Goal: Task Accomplishment & Management: Use online tool/utility

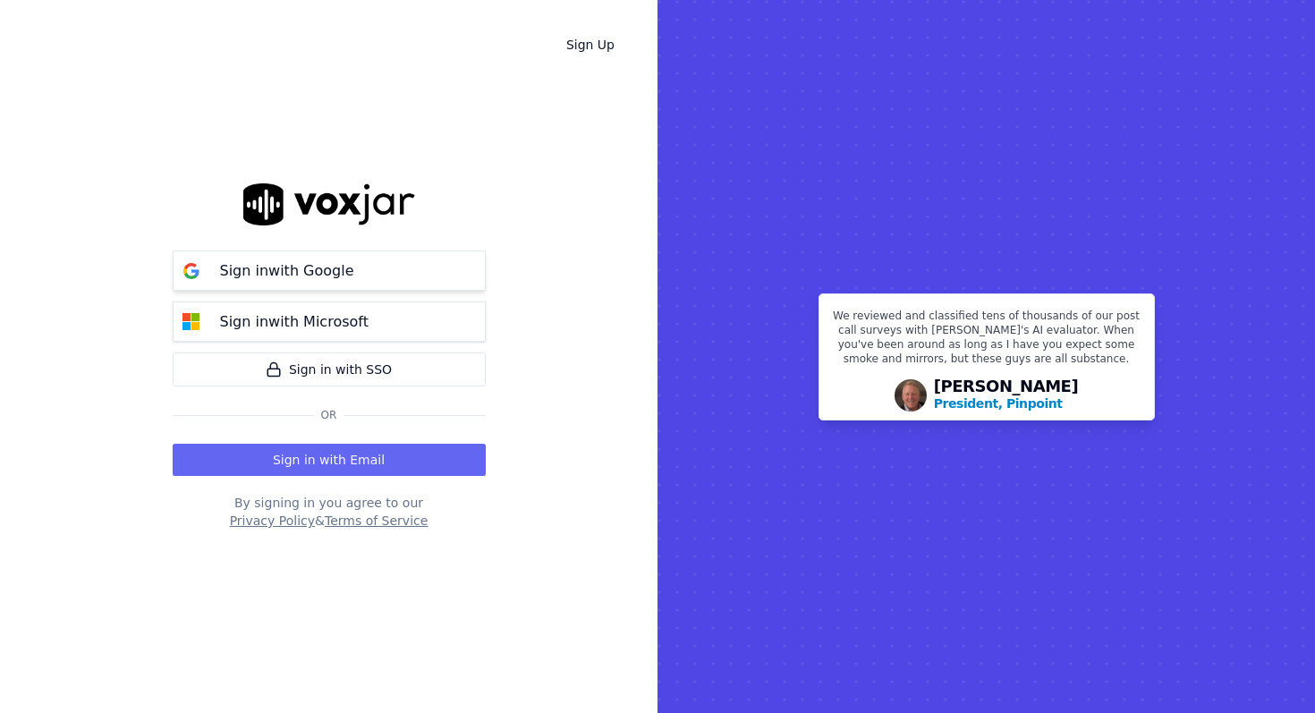
click at [266, 270] on p "Sign in with Google" at bounding box center [287, 270] width 134 height 21
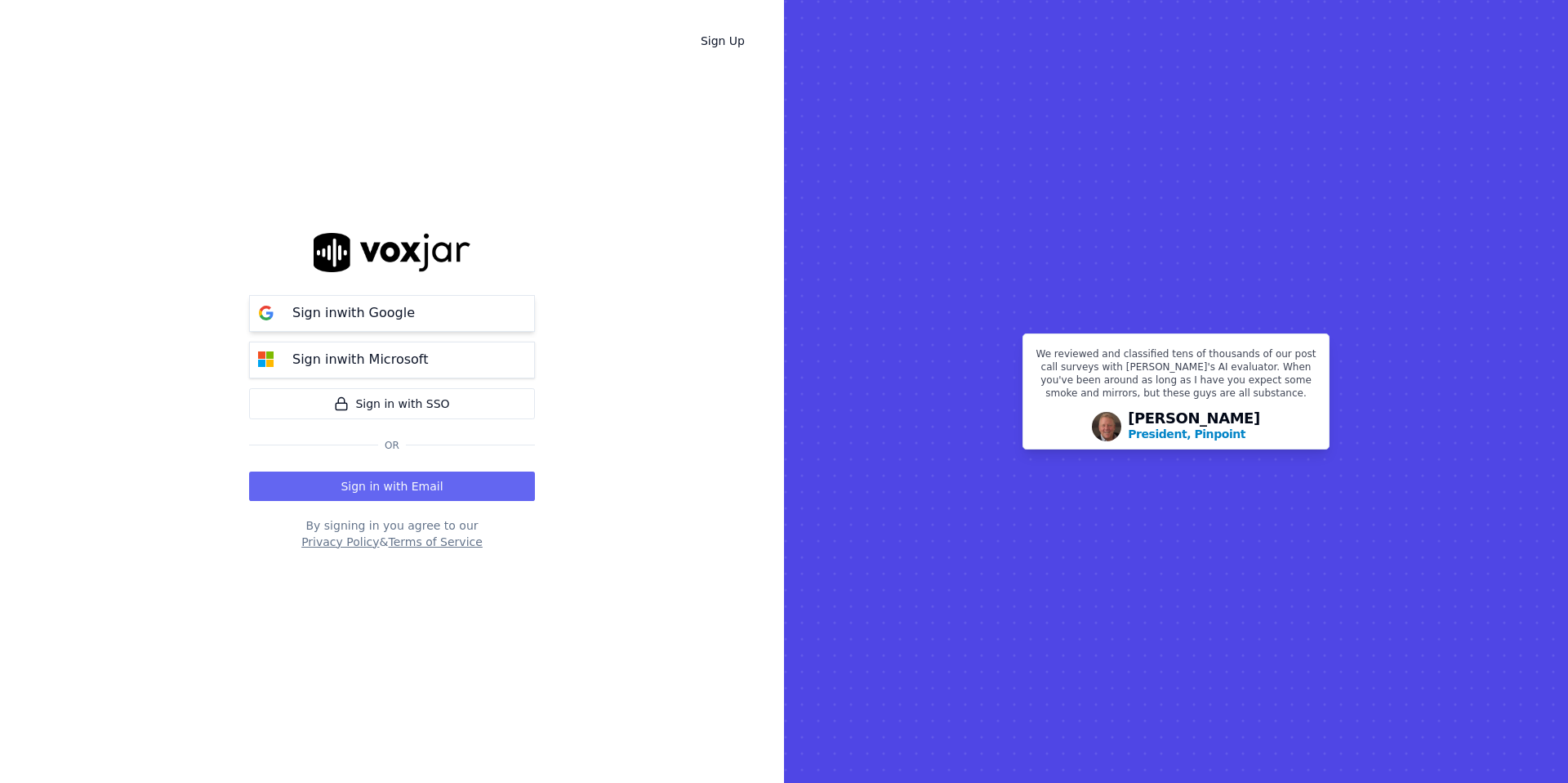
click at [502, 310] on button "Sign in with Google" at bounding box center [392, 313] width 286 height 37
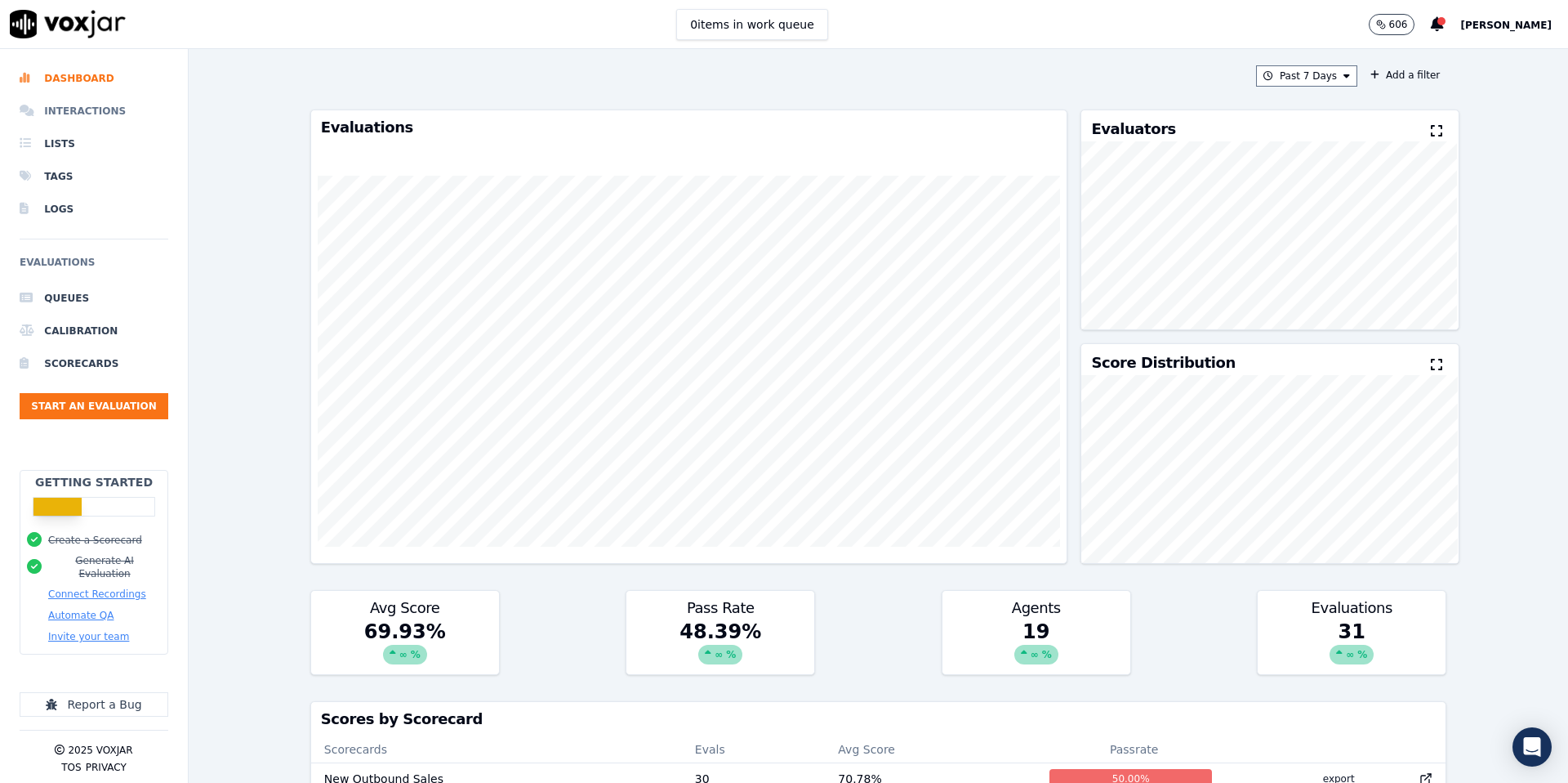
click at [87, 102] on li "Interactions" at bounding box center [93, 111] width 149 height 33
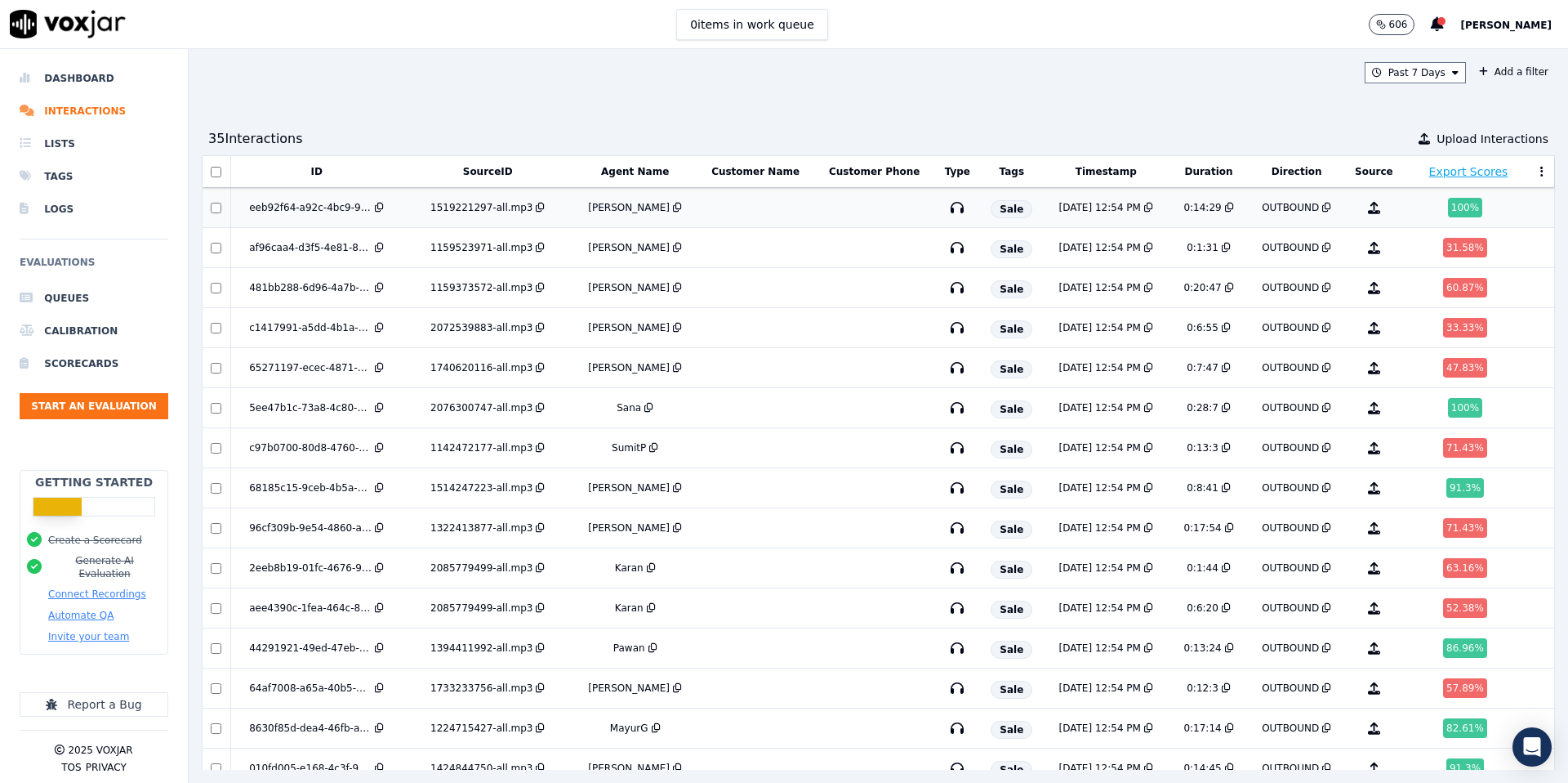
click at [917, 216] on td at bounding box center [875, 208] width 121 height 40
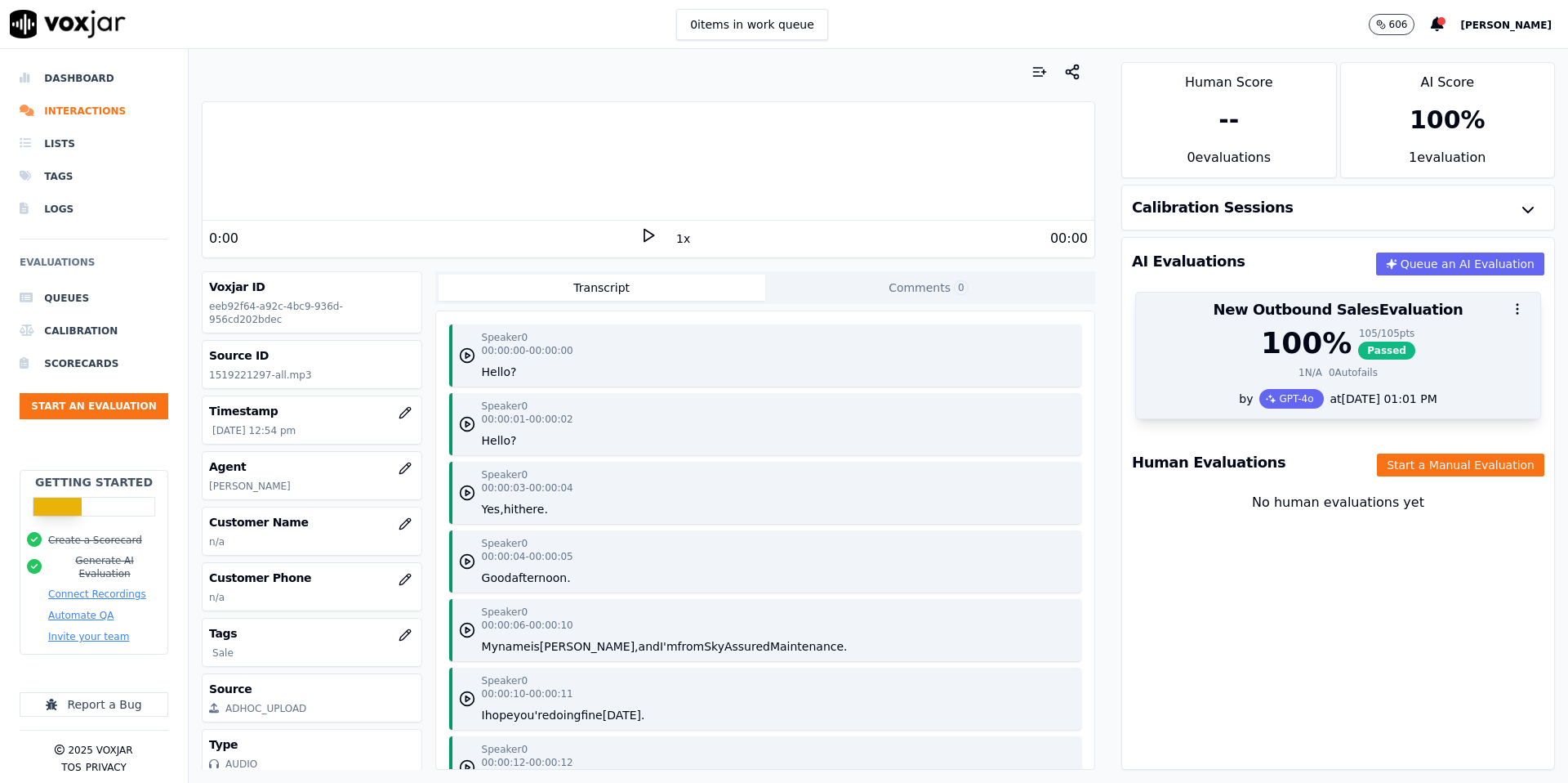
click at [1179, 334] on div "100 % 105 / 105 pts Passed" at bounding box center [1338, 344] width 384 height 33
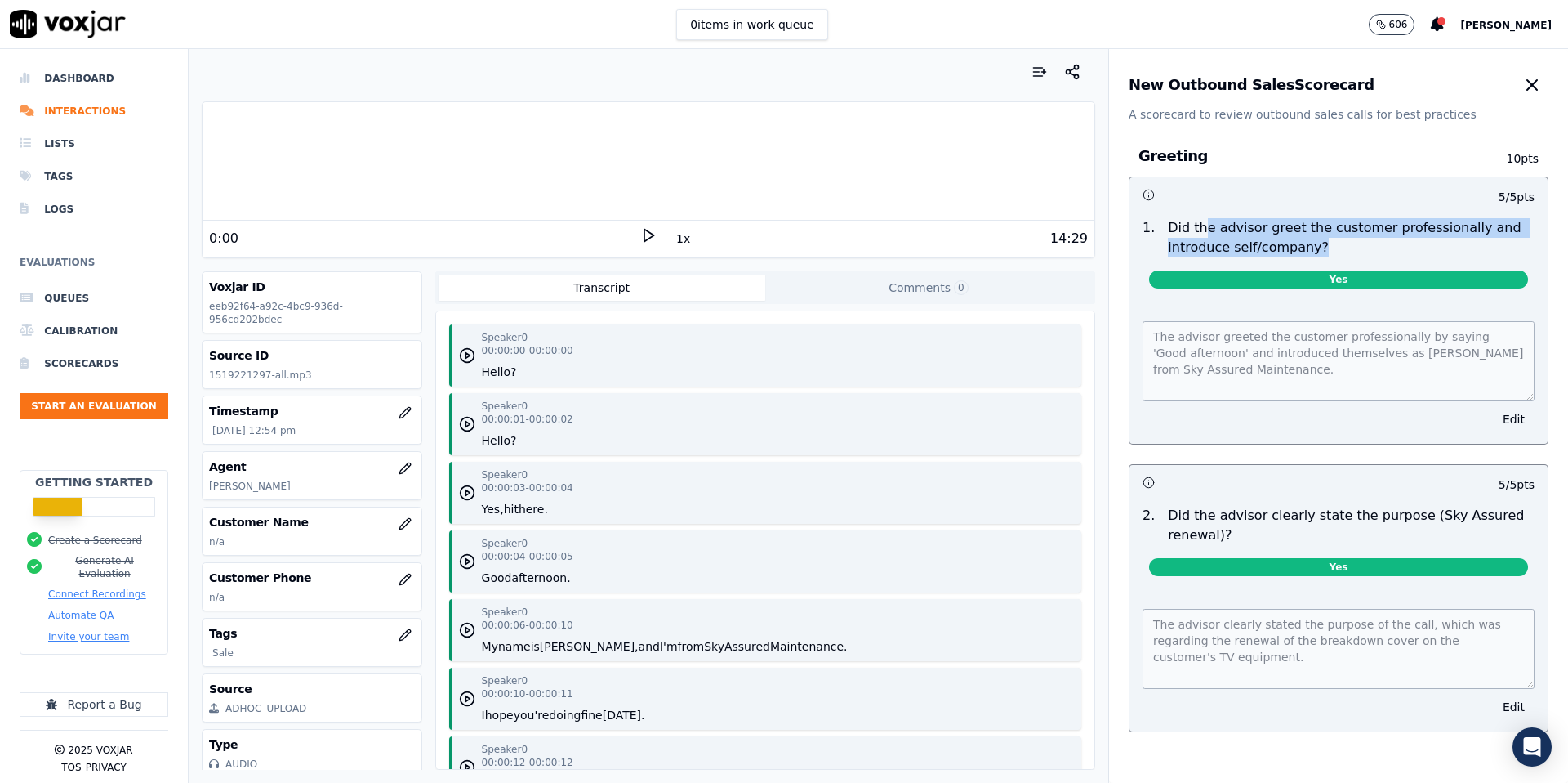
drag, startPoint x: 1198, startPoint y: 227, endPoint x: 1325, endPoint y: 253, distance: 129.6
click at [1325, 253] on p "Did the advisor greet the customer professionally and introduce self/company?" at bounding box center [1352, 238] width 367 height 39
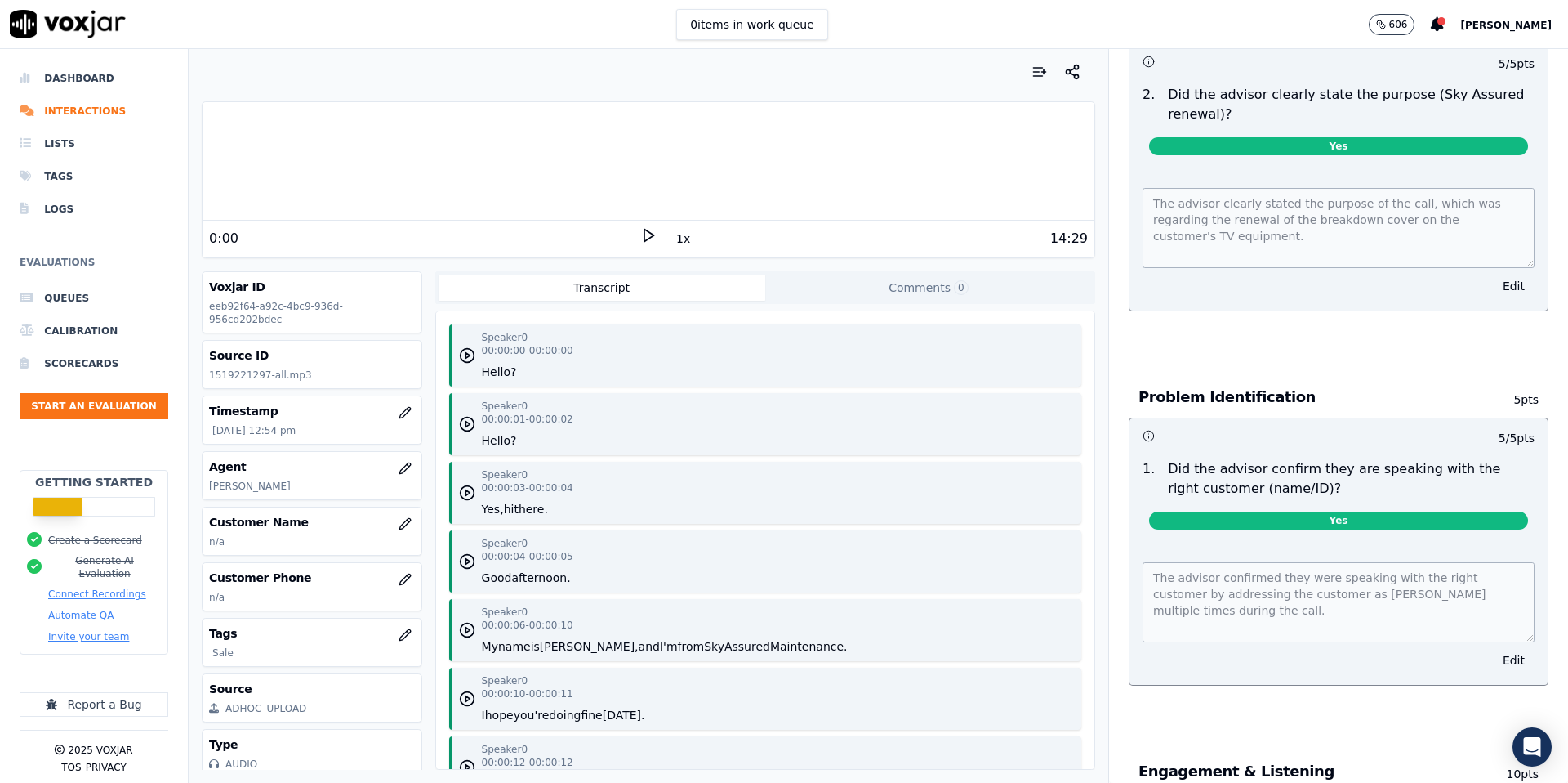
scroll to position [430, 0]
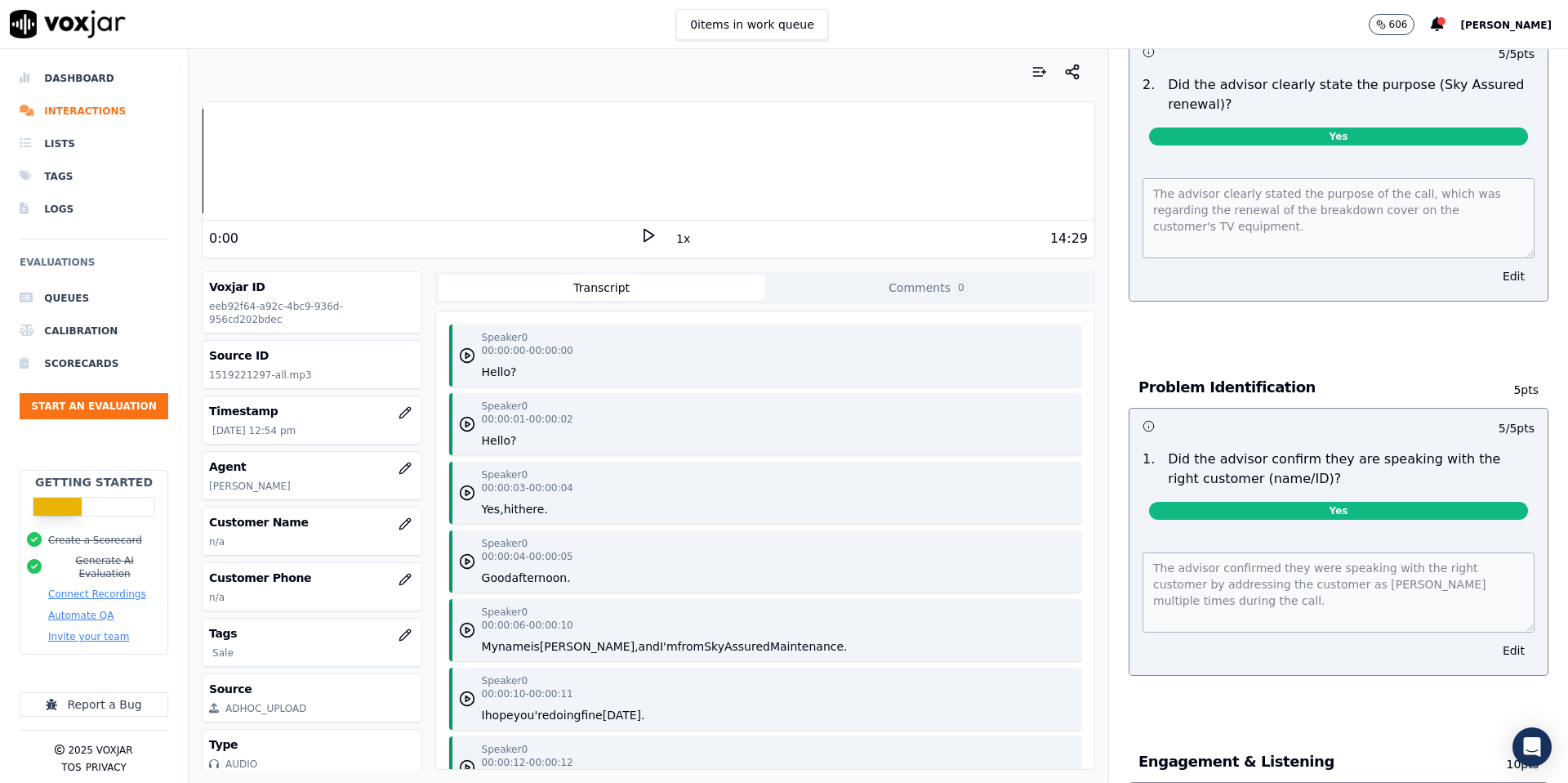
click at [1343, 327] on div "Greeting 10 pts 5 / 5 pts 1 . Did the advisor greet the customer professionally…" at bounding box center [1339, 13] width 446 height 642
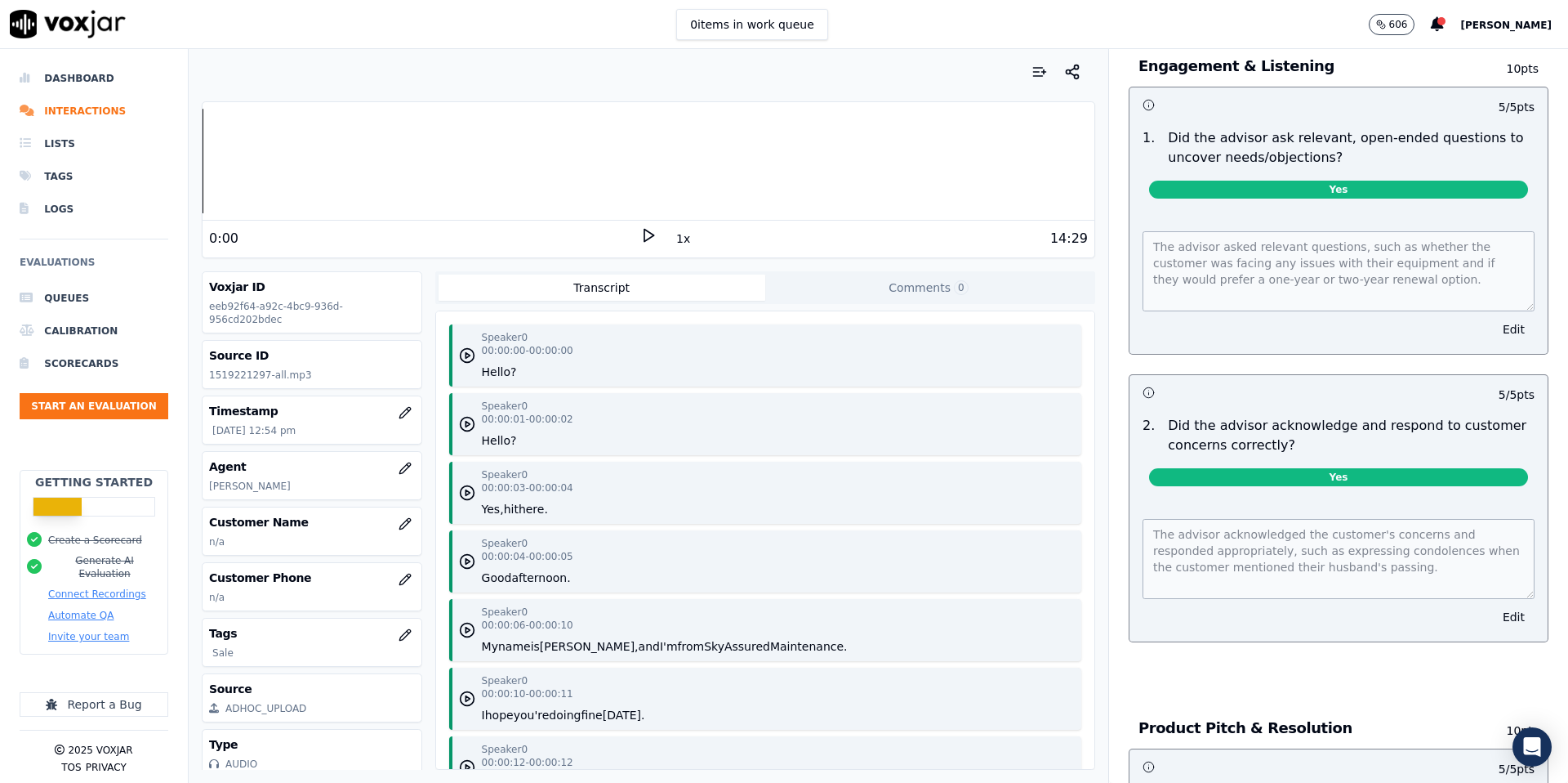
scroll to position [1130, 0]
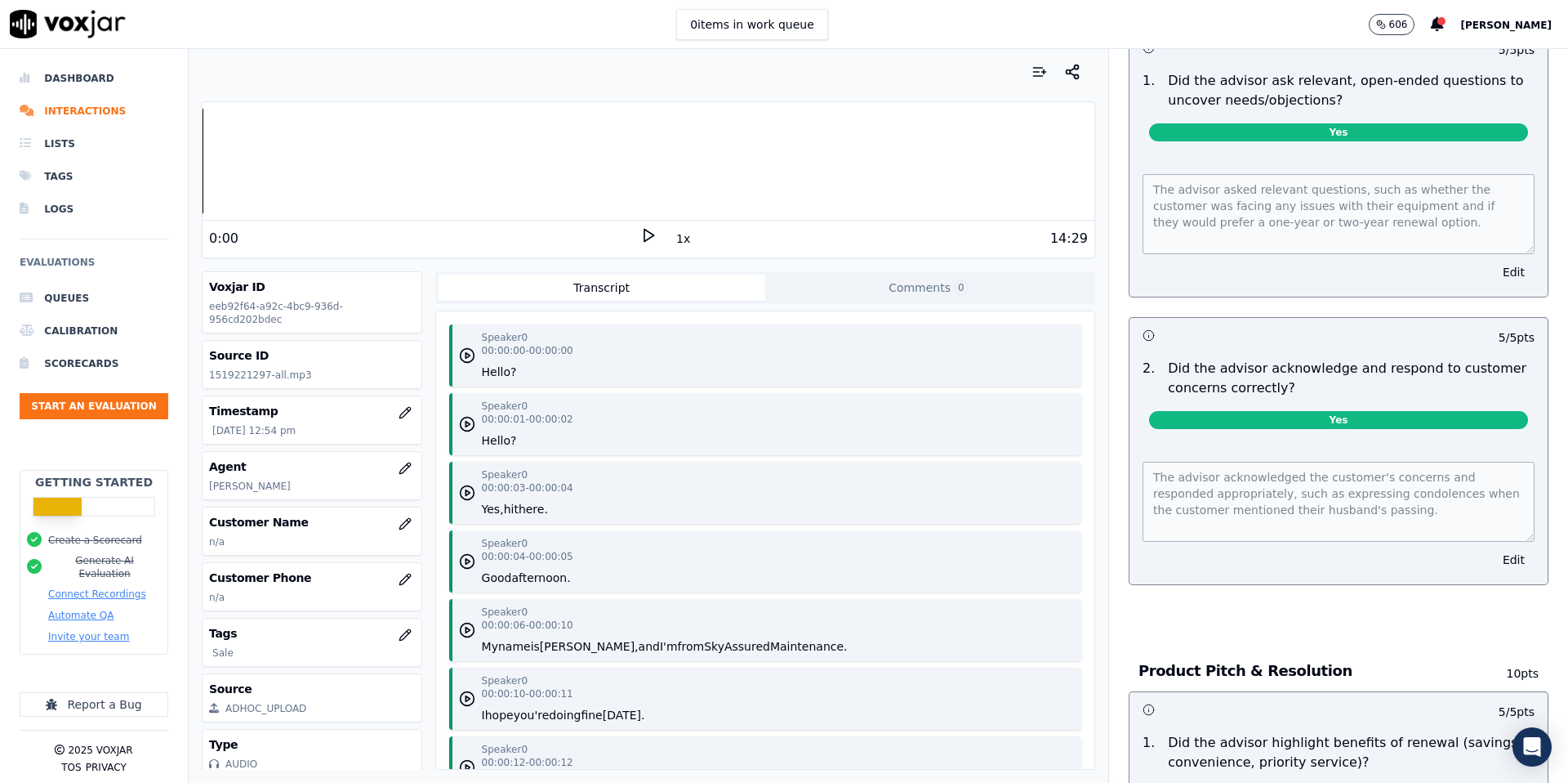
click at [1406, 296] on div "The advisor asked relevant questions, such as whether the customer was facing a…" at bounding box center [1339, 226] width 418 height 143
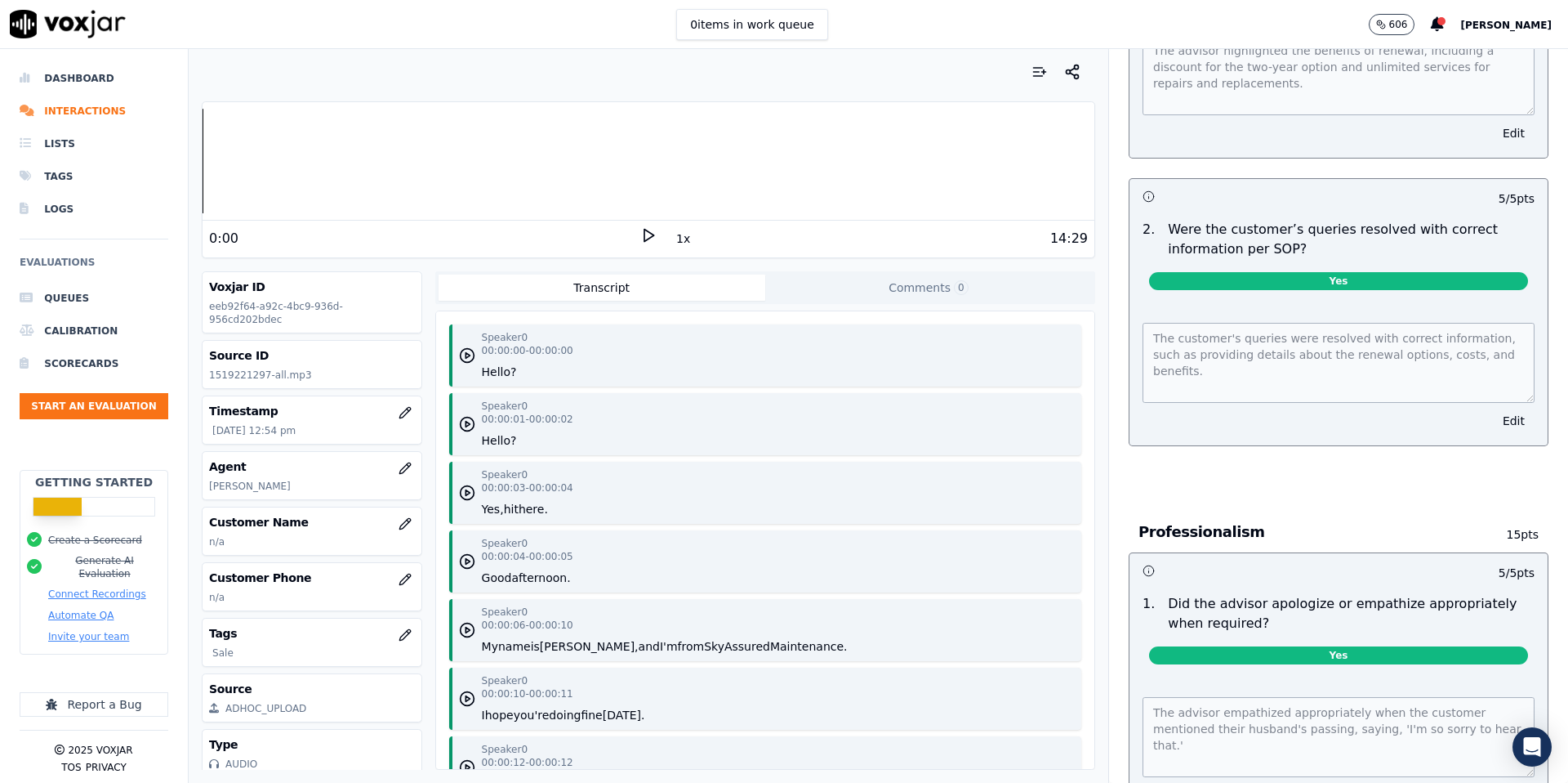
scroll to position [1993, 0]
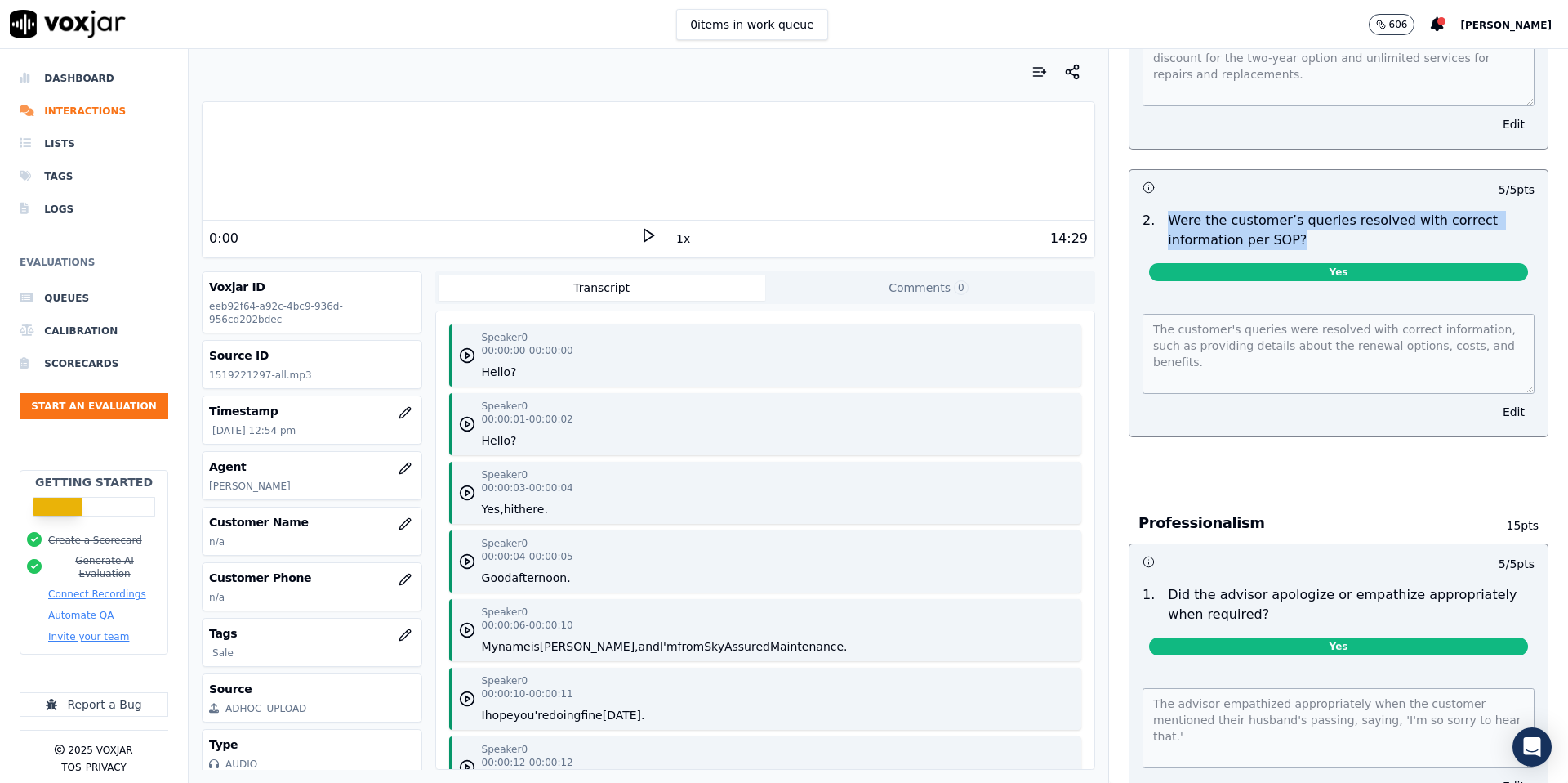
drag, startPoint x: 1171, startPoint y: 217, endPoint x: 1350, endPoint y: 247, distance: 181.5
click at [1350, 247] on p "Were the customer’s queries resolved with correct information per SOP?" at bounding box center [1352, 230] width 367 height 39
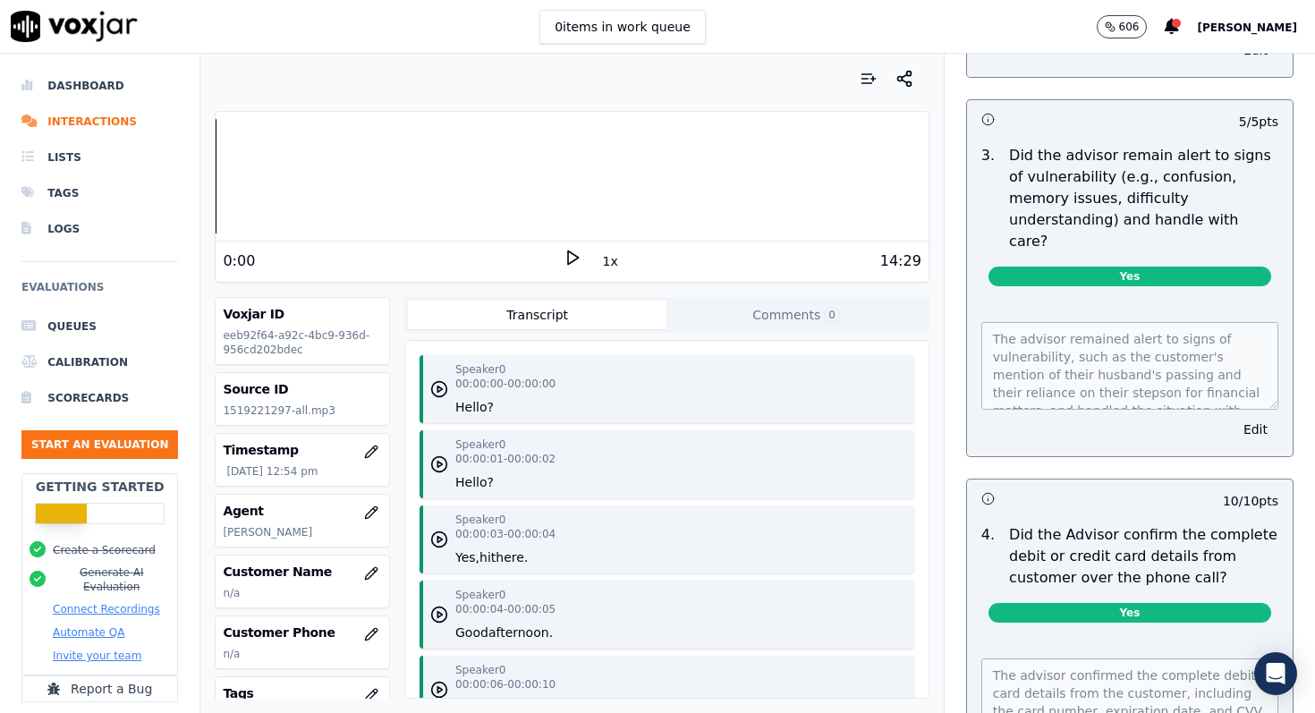
scroll to position [4750, 0]
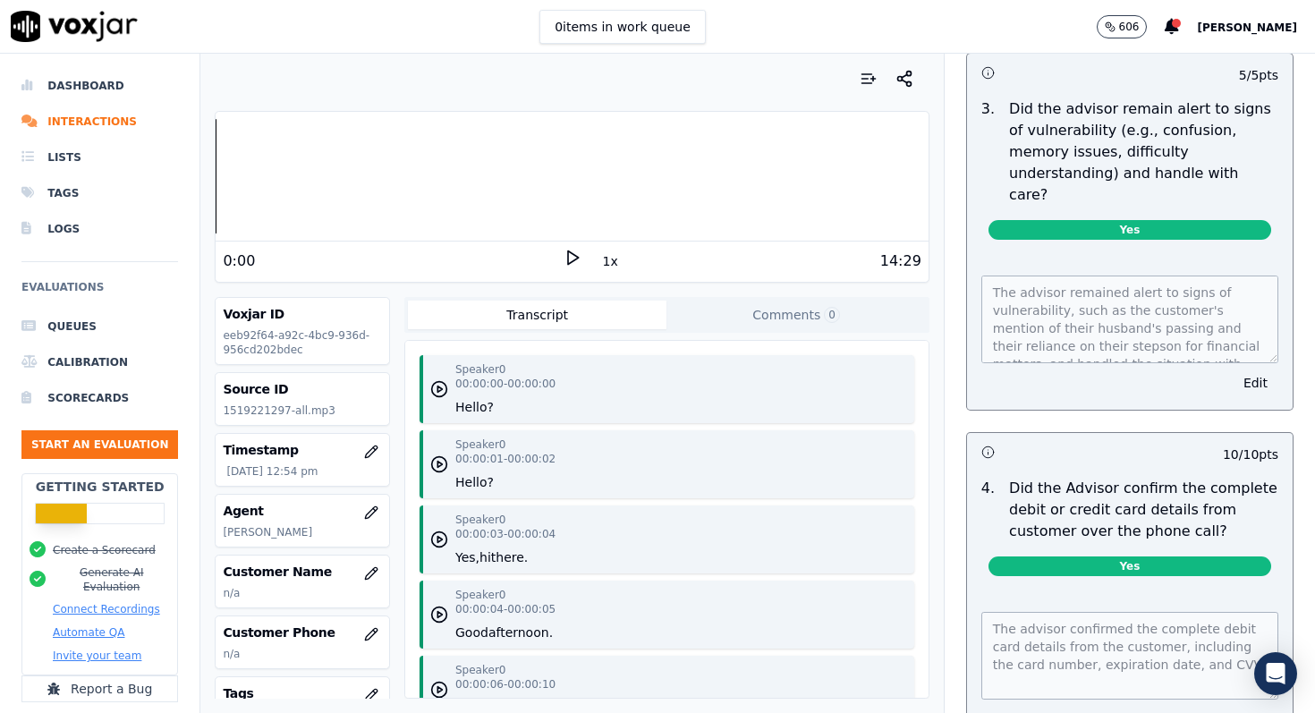
click at [681, 69] on div at bounding box center [572, 79] width 714 height 36
click at [68, 162] on li "Lists" at bounding box center [99, 158] width 157 height 36
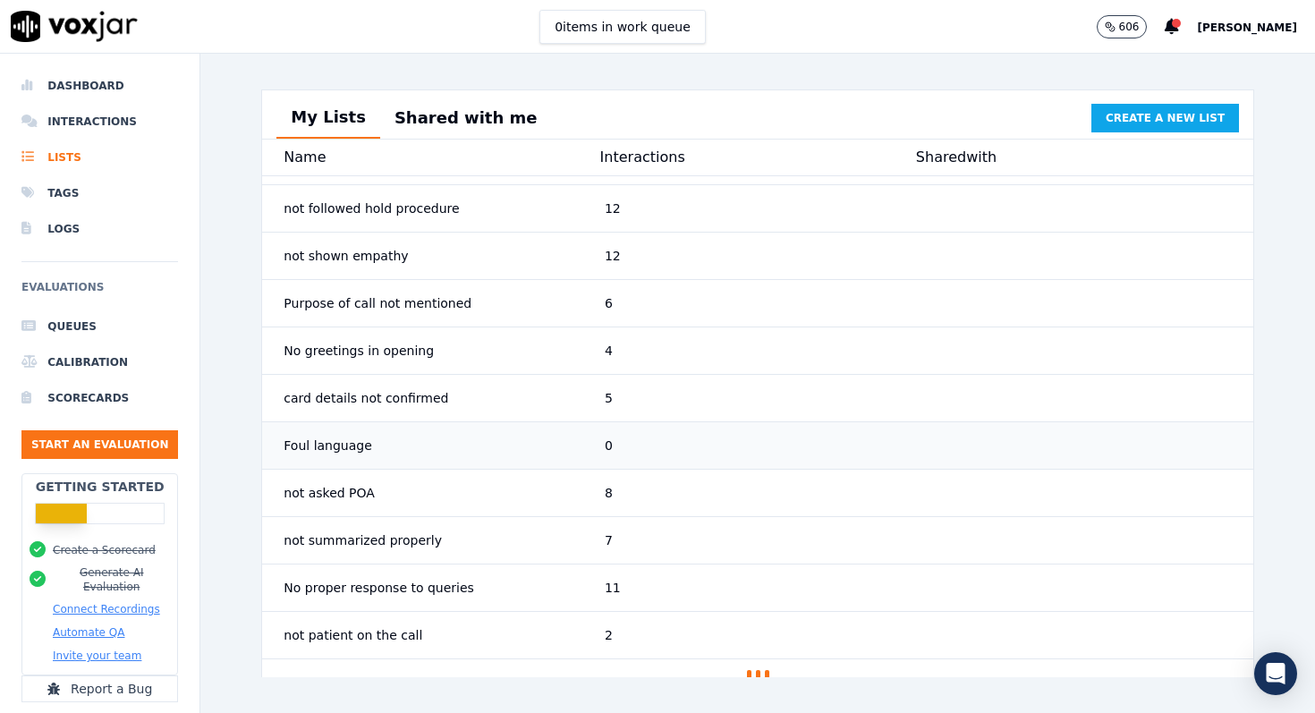
scroll to position [258, 0]
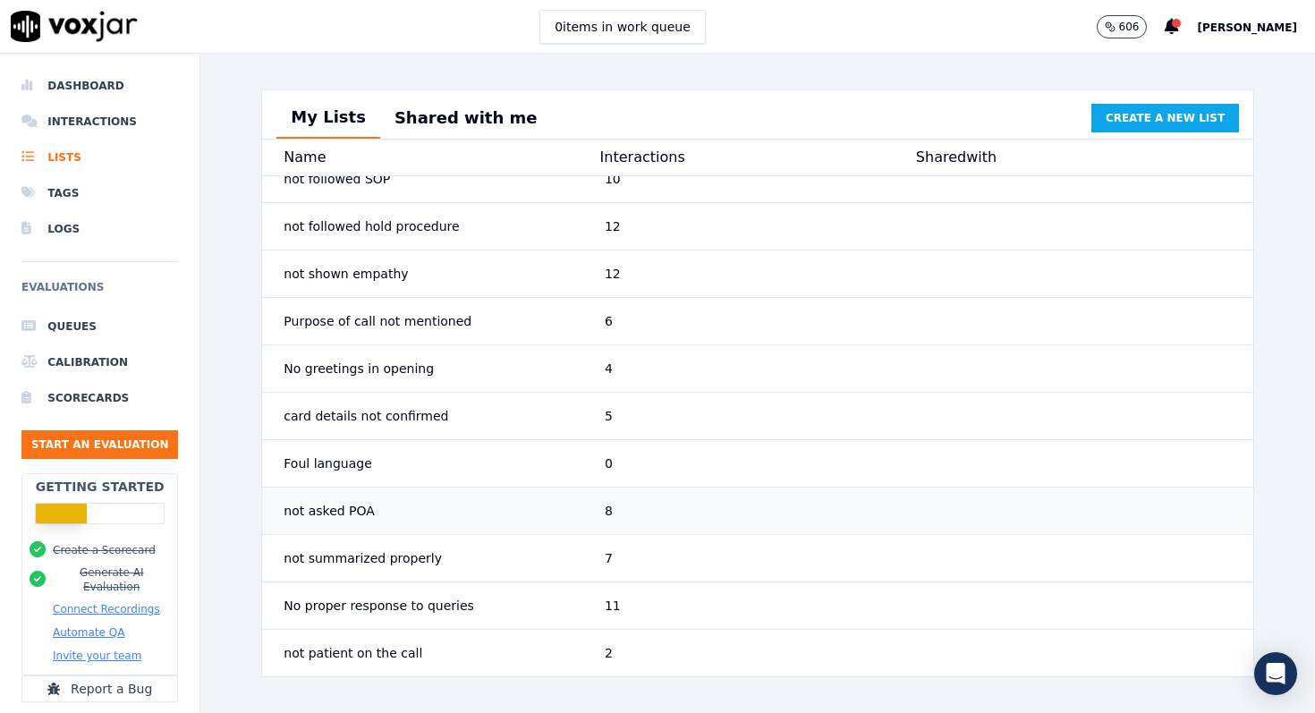
click at [420, 528] on button "not asked POA 8" at bounding box center [757, 510] width 993 height 47
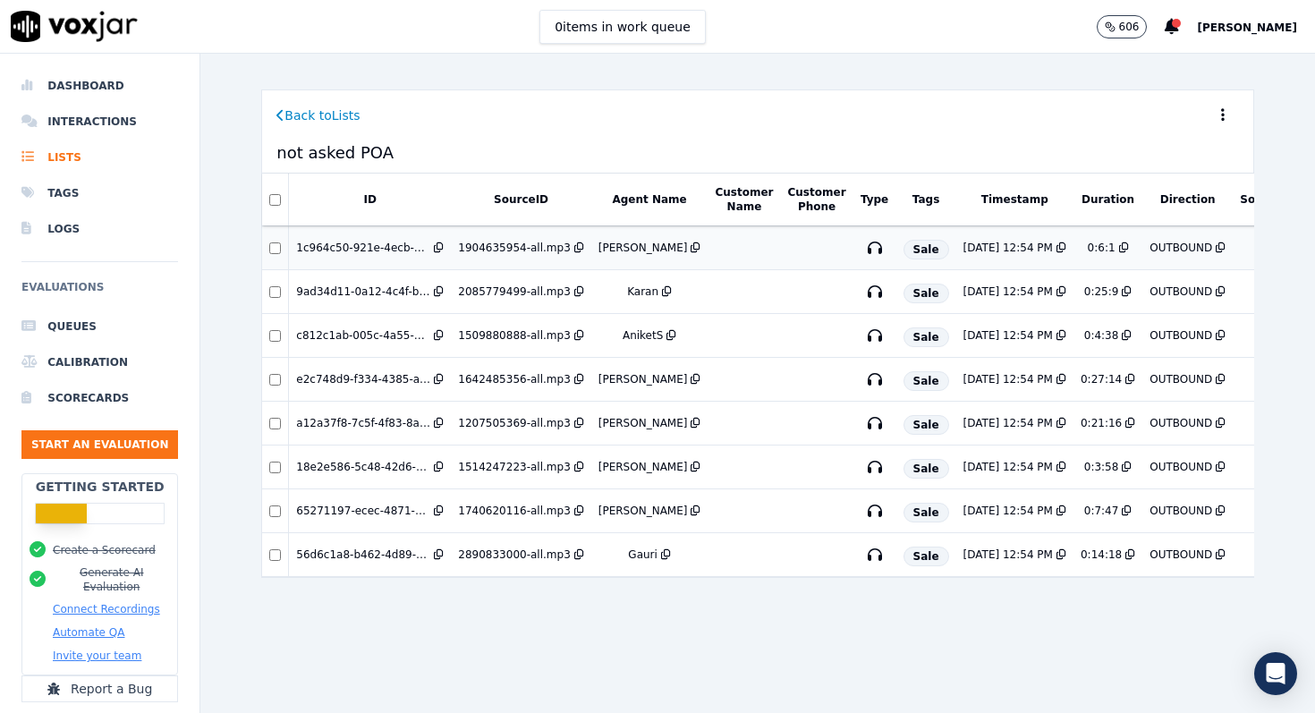
click at [781, 254] on td at bounding box center [817, 248] width 72 height 44
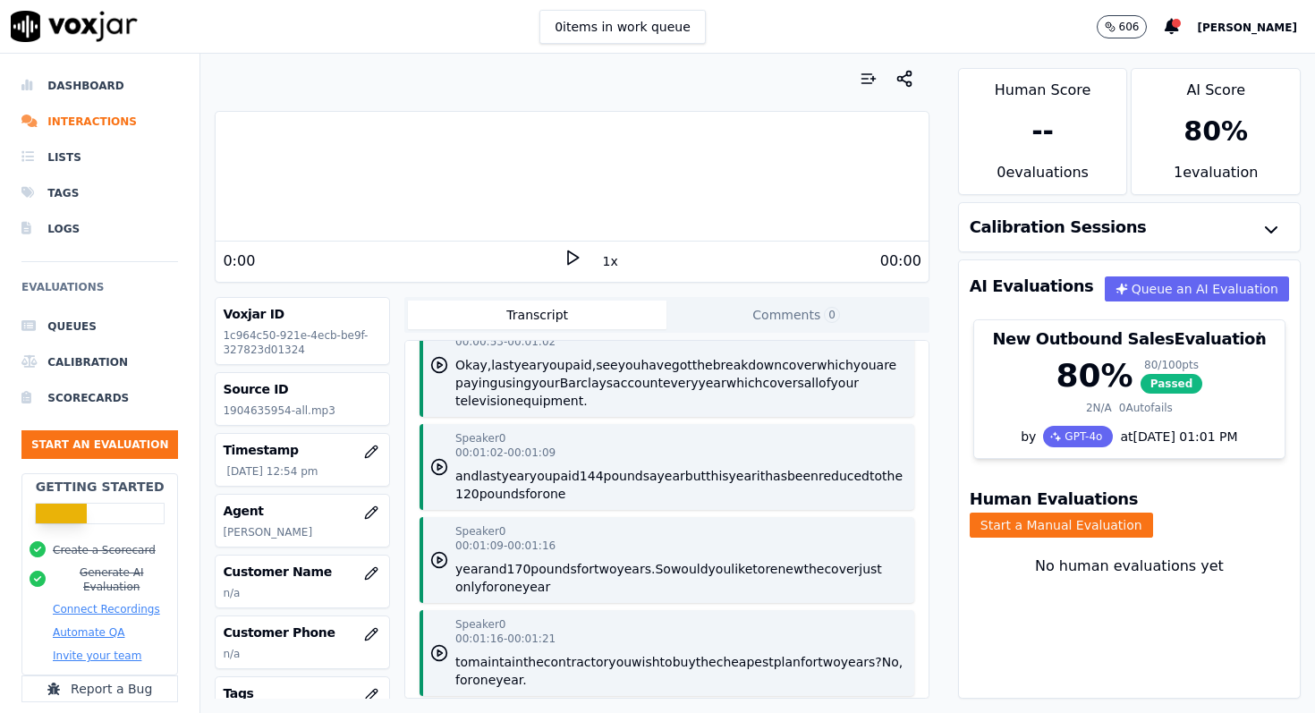
scroll to position [715, 0]
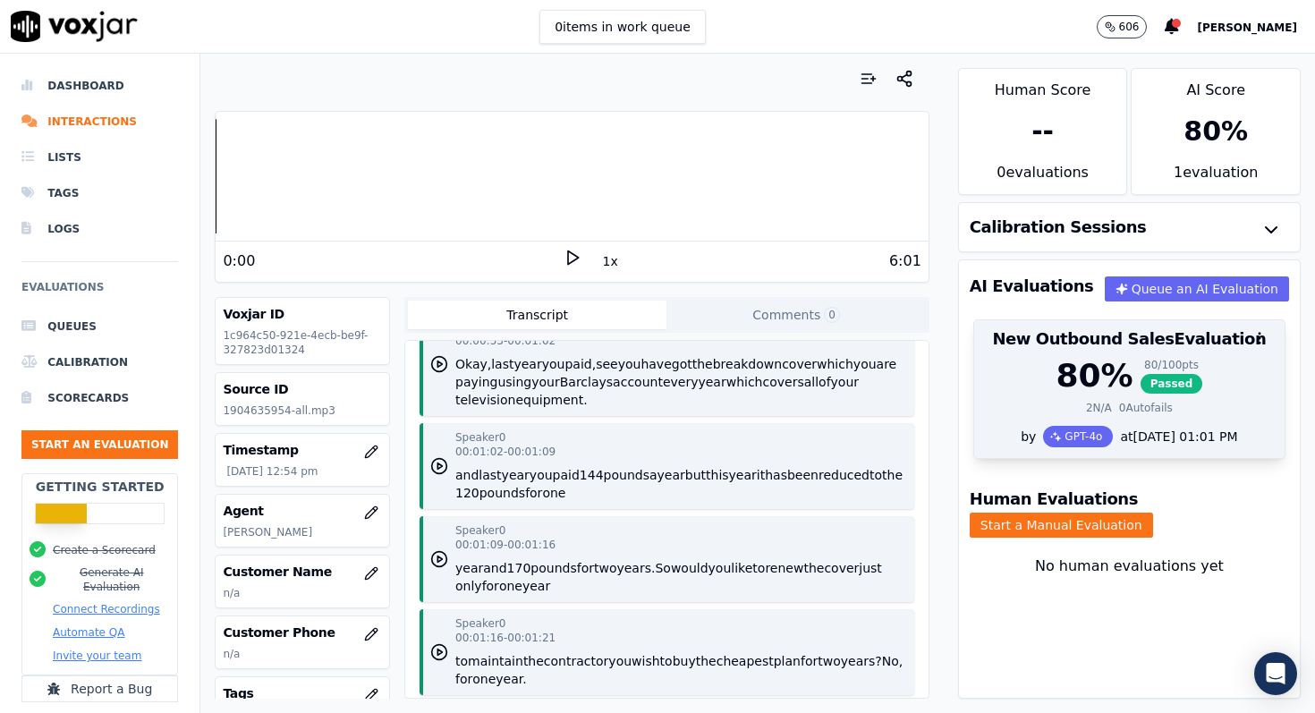
click at [1013, 400] on div "80 % 80 / 100 pts Passed 2 N/A 0 Autofails" at bounding box center [1129, 392] width 310 height 68
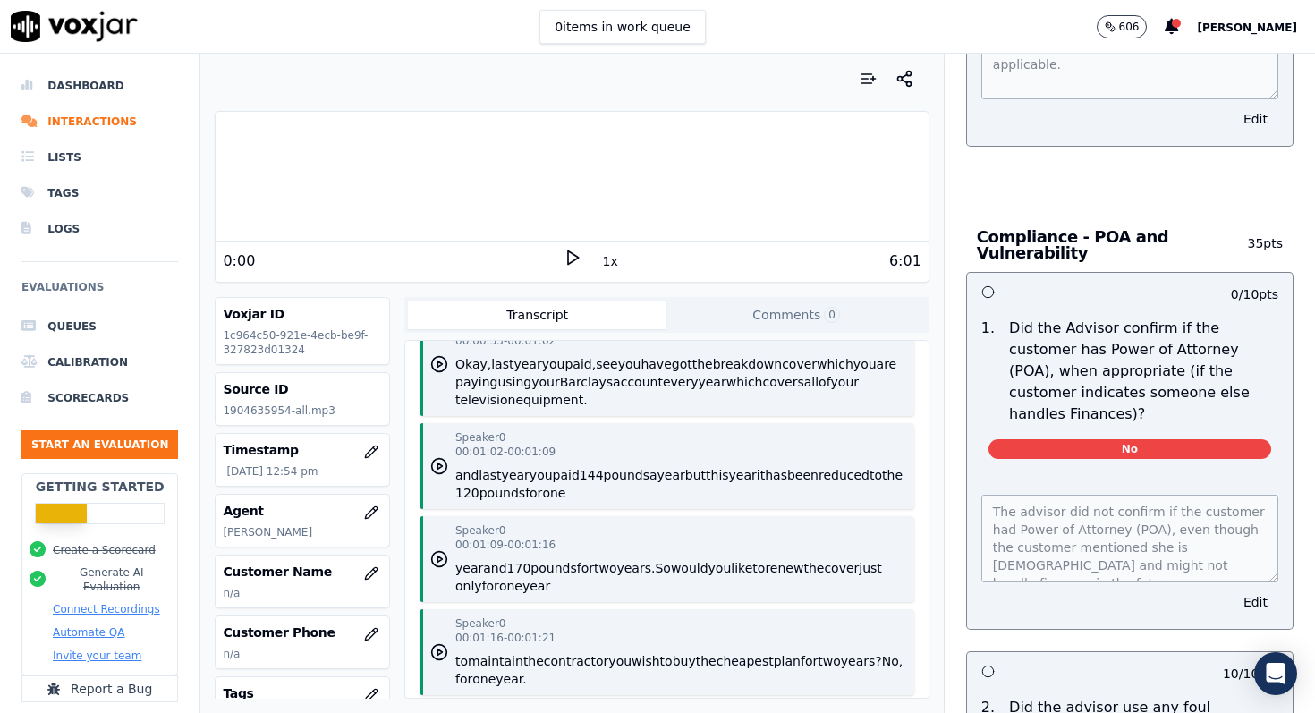
scroll to position [3861, 0]
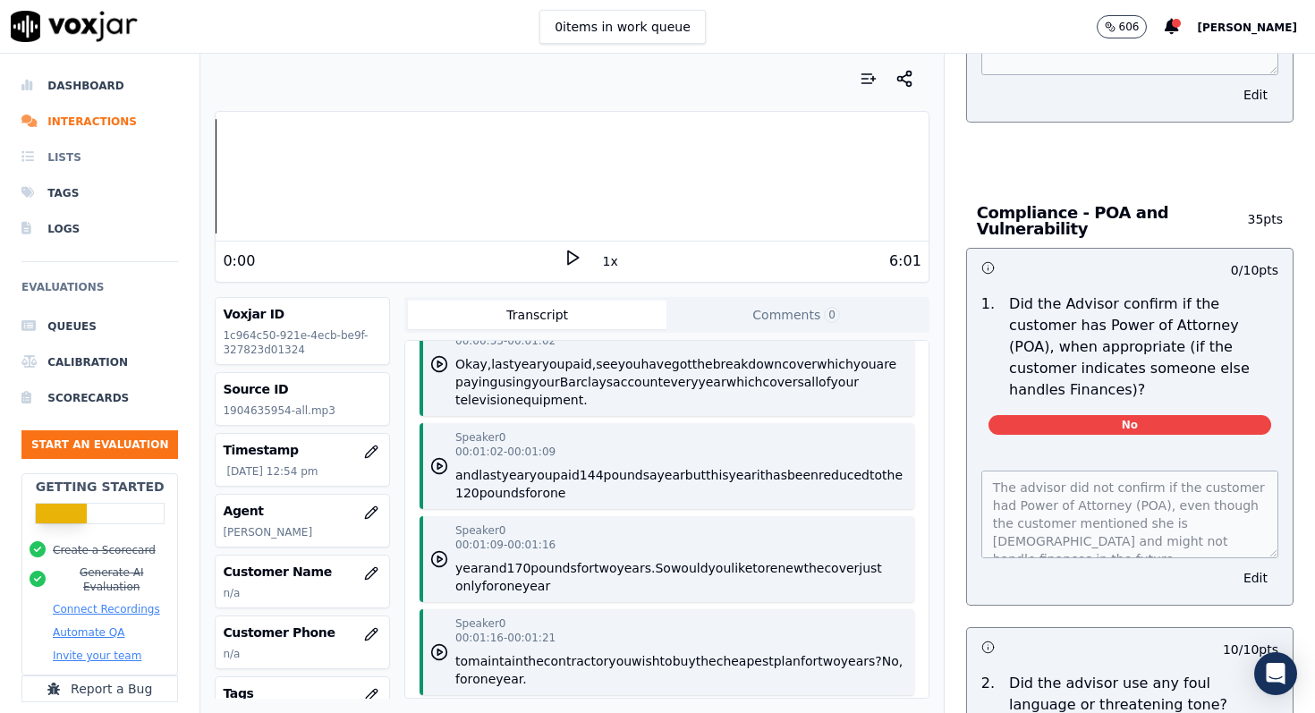
click at [71, 162] on li "Lists" at bounding box center [99, 158] width 157 height 36
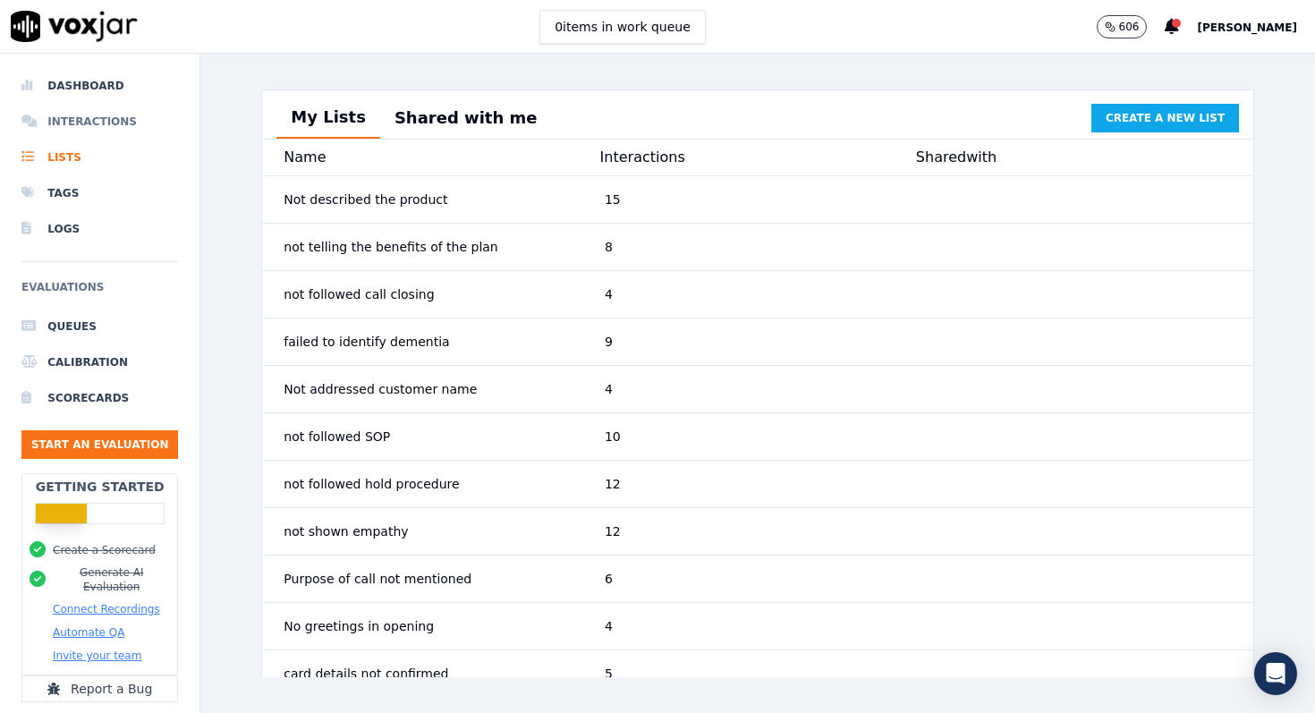
click at [116, 131] on li "Interactions" at bounding box center [99, 122] width 157 height 36
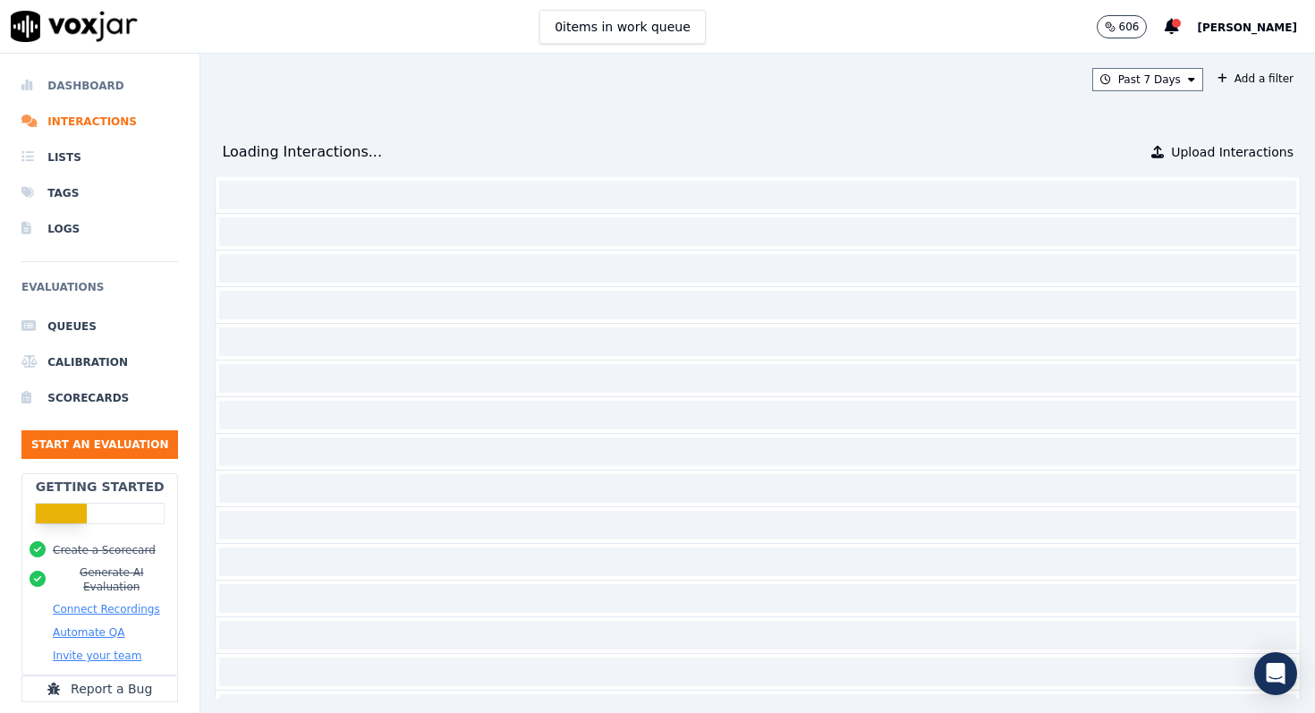
click at [72, 81] on li "Dashboard" at bounding box center [99, 86] width 157 height 36
